Goal: Task Accomplishment & Management: Use online tool/utility

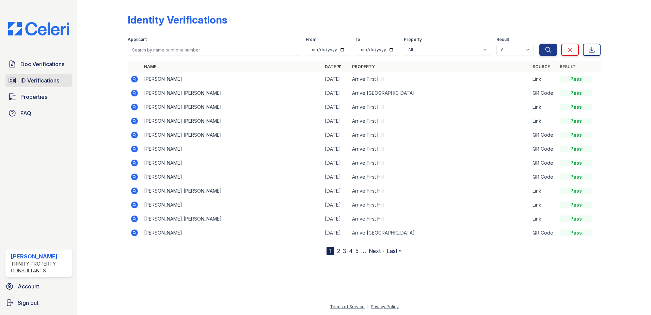
click at [41, 77] on span "ID Verifications" at bounding box center [39, 80] width 39 height 8
click at [31, 83] on span "ID Verifications" at bounding box center [39, 80] width 39 height 8
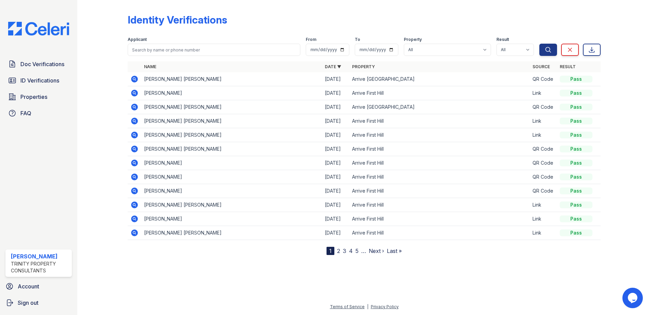
click at [135, 78] on icon at bounding box center [134, 79] width 2 height 2
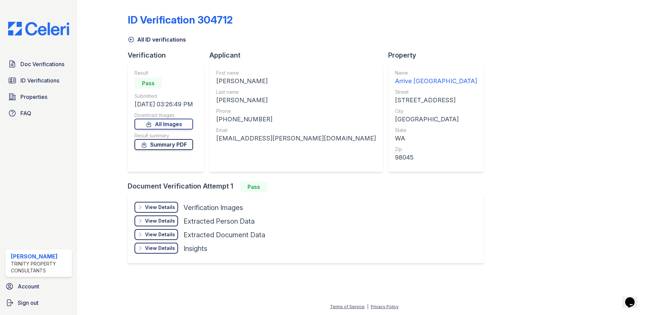
click at [160, 143] on link "Summary PDF" at bounding box center [163, 144] width 59 height 11
